Goal: Check status

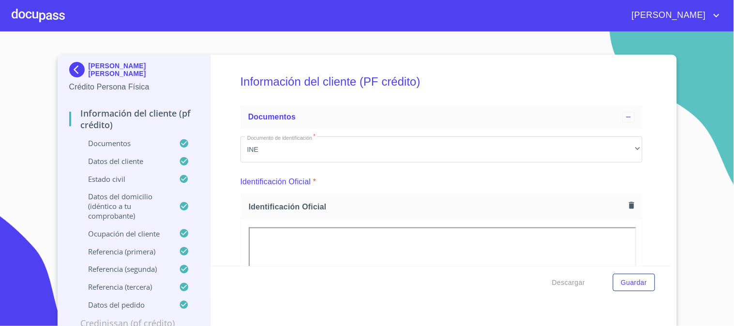
click at [56, 15] on div at bounding box center [38, 15] width 53 height 31
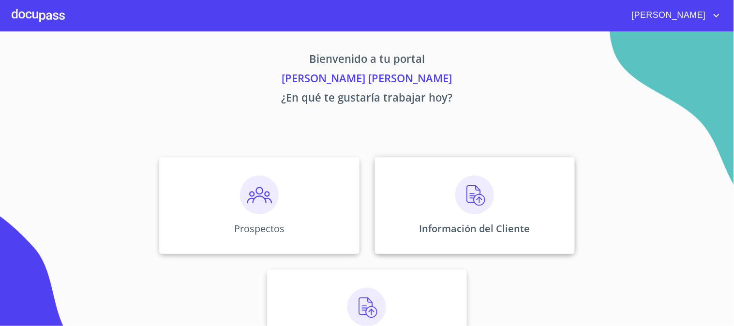
click at [455, 197] on img at bounding box center [474, 195] width 39 height 39
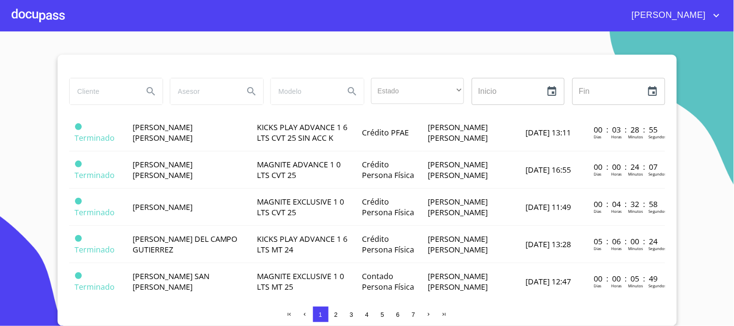
scroll to position [537, 0]
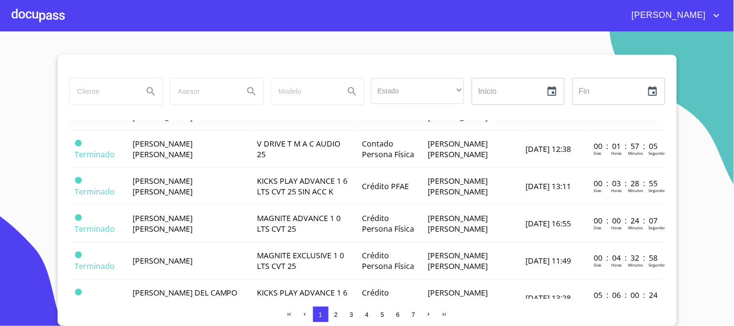
click at [230, 93] on td "[PERSON_NAME] DE LOS ANGELES [PERSON_NAME]" at bounding box center [189, 74] width 124 height 37
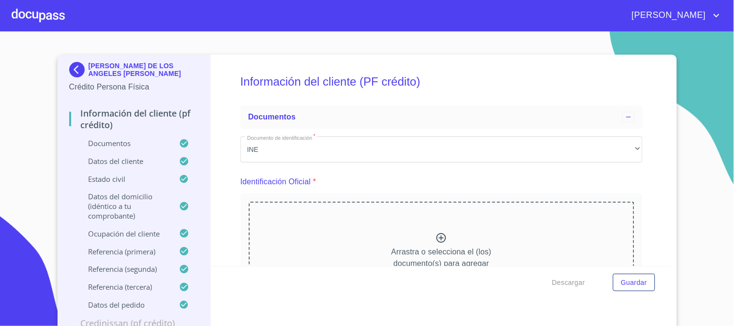
click at [104, 138] on p "Documentos" at bounding box center [124, 143] width 110 height 10
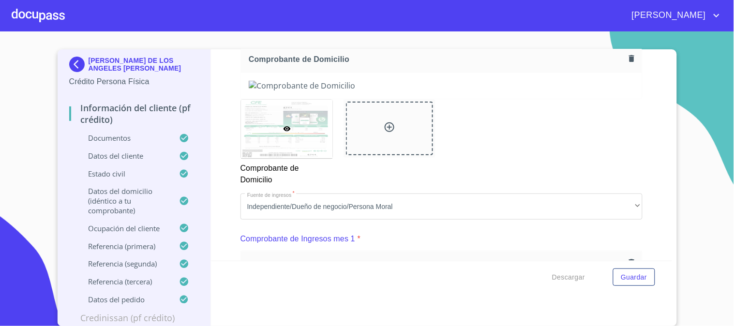
scroll to position [549, 0]
